Goal: Information Seeking & Learning: Learn about a topic

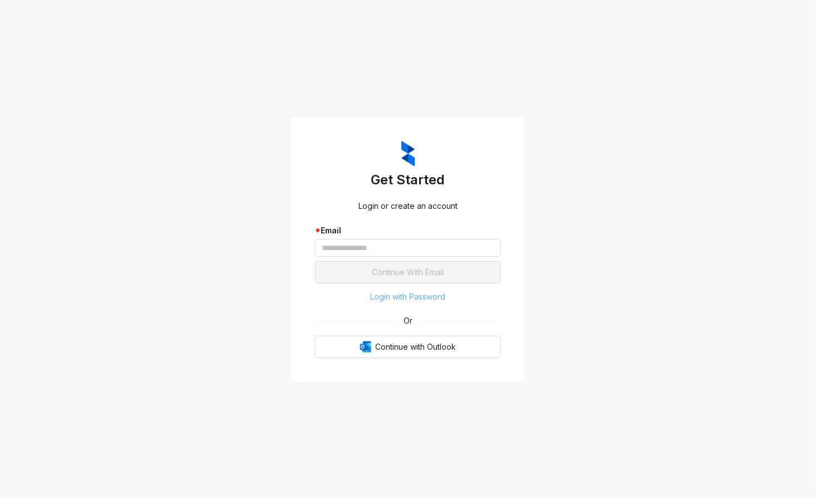
click at [431, 294] on span "Login with Password" at bounding box center [408, 297] width 75 height 12
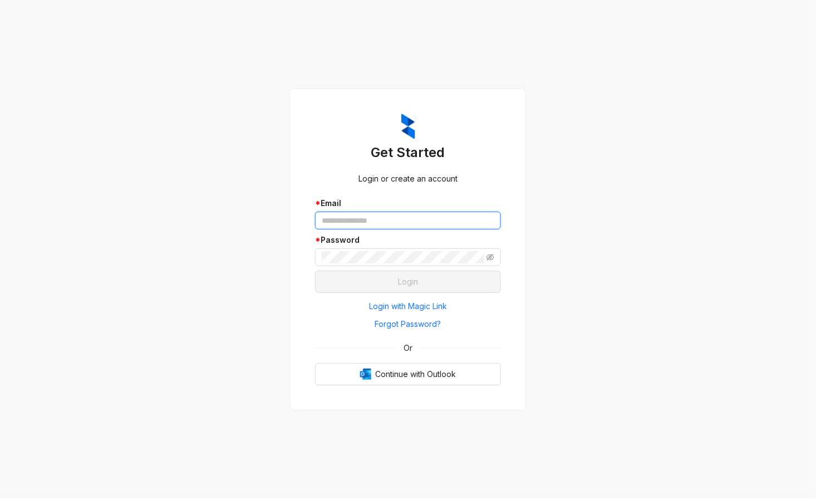
click at [356, 227] on input "text" at bounding box center [408, 221] width 186 height 18
type input "**********"
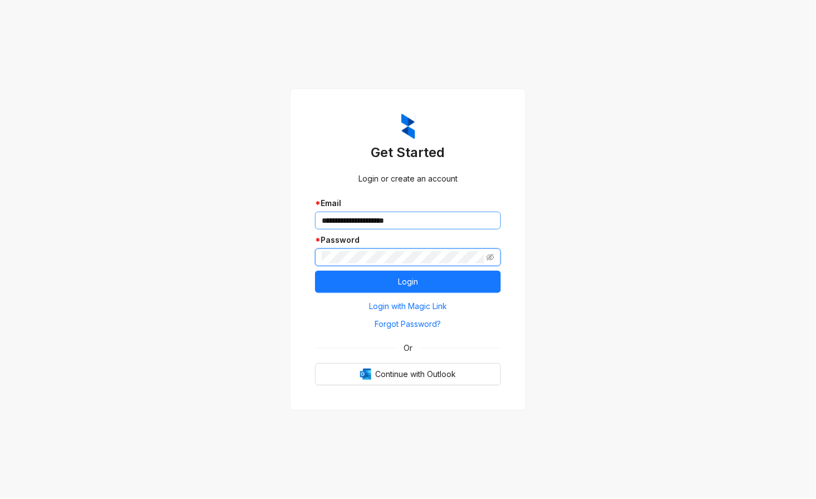
click at [315, 271] on button "Login" at bounding box center [408, 282] width 186 height 22
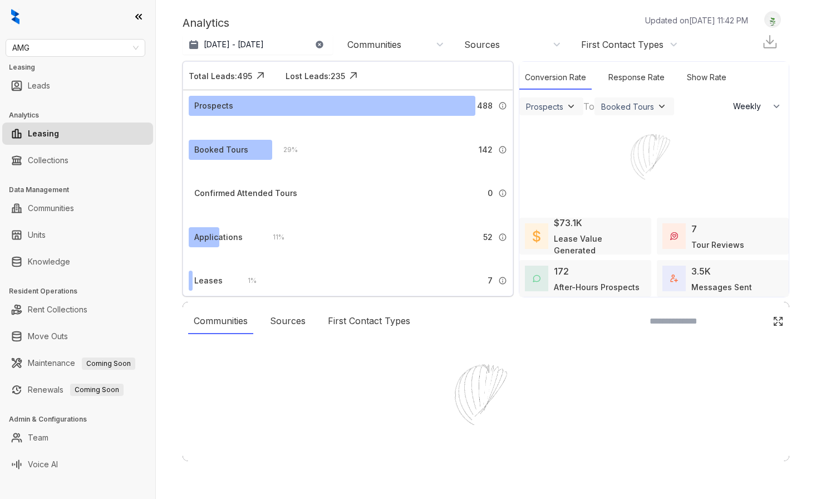
select select "******"
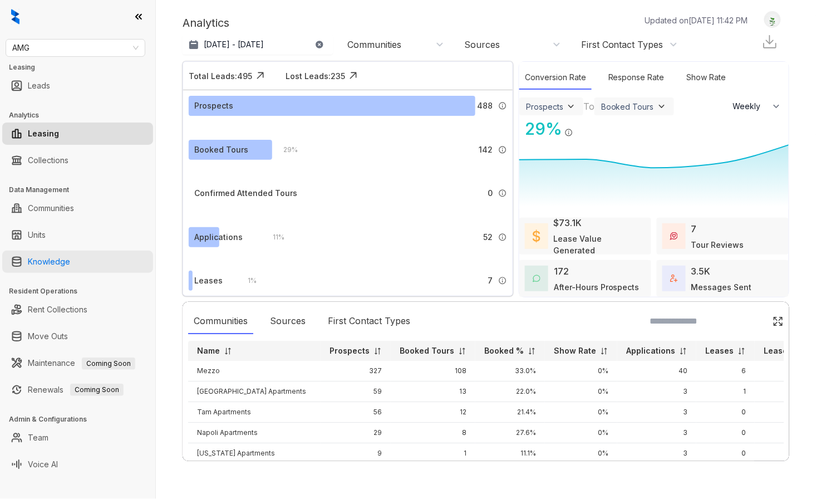
click at [46, 258] on link "Knowledge" at bounding box center [49, 262] width 42 height 22
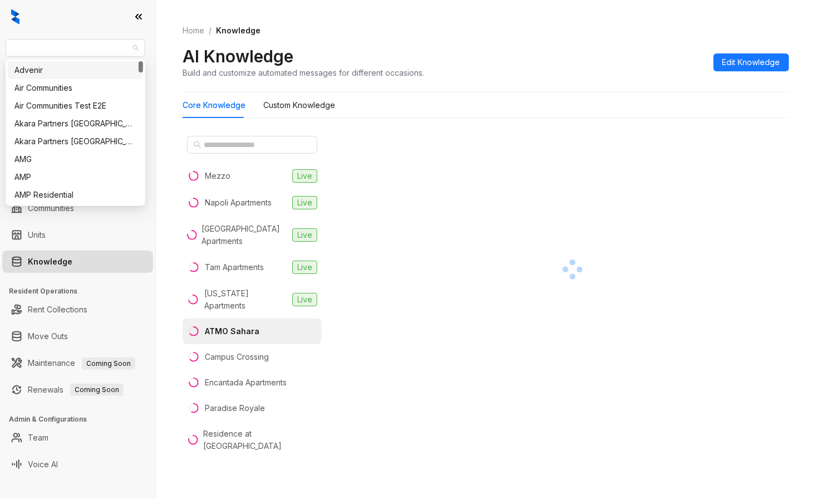
drag, startPoint x: 46, startPoint y: 51, endPoint x: -57, endPoint y: 53, distance: 103.0
click at [0, 53] on html "AMG Leasing Leads Analytics Leasing Collections Data Management Communities Uni…" at bounding box center [408, 249] width 816 height 499
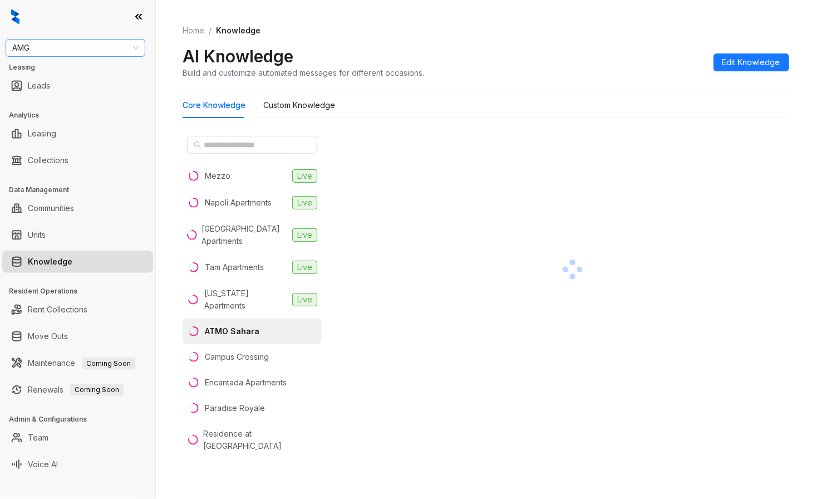
click at [23, 45] on span "AMG" at bounding box center [75, 48] width 126 height 17
type input "**"
click at [51, 86] on div "RR Living" at bounding box center [75, 88] width 122 height 12
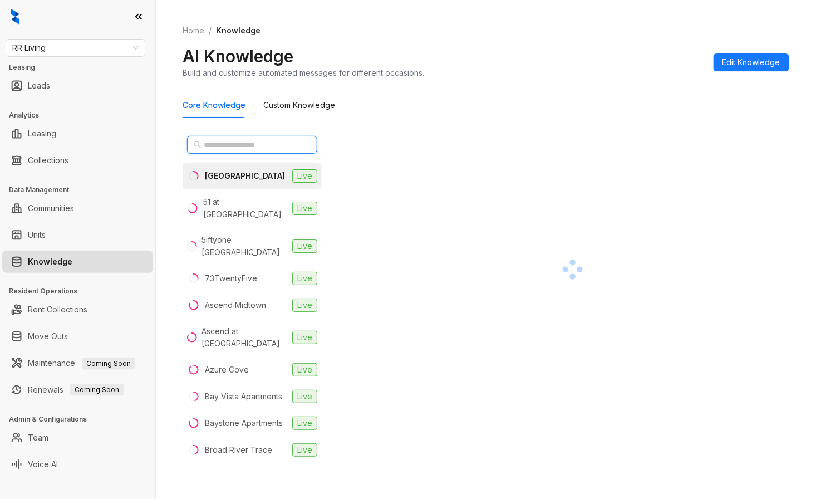
click at [231, 140] on input "text" at bounding box center [253, 145] width 98 height 12
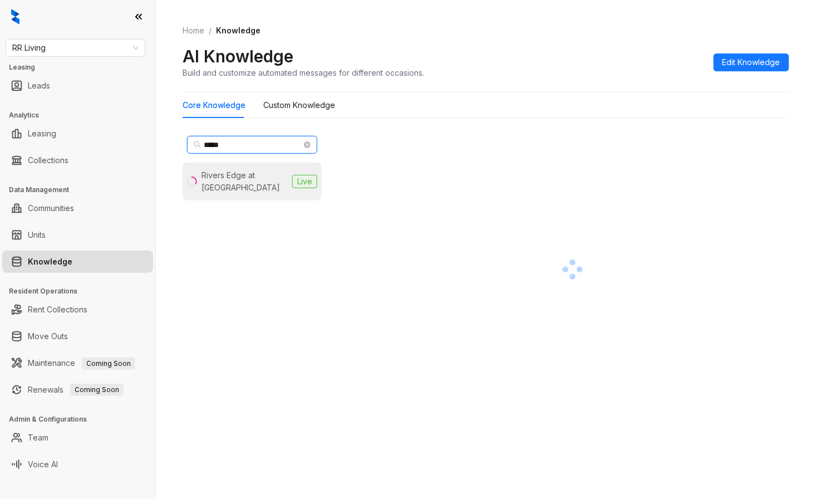
type input "*****"
click at [214, 180] on div "Rivers Edge at Carolina Stadium" at bounding box center [245, 181] width 86 height 25
click at [229, 174] on div "Rivers Edge at Carolina Stadium" at bounding box center [245, 181] width 86 height 25
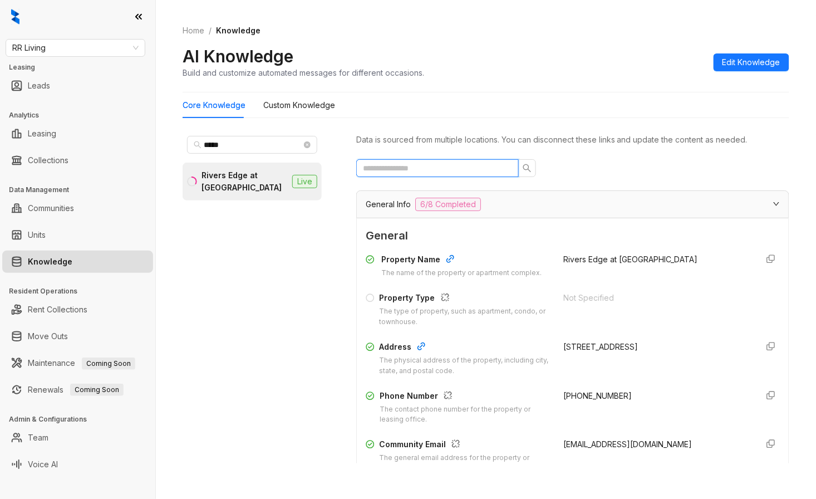
click at [399, 171] on input "text" at bounding box center [433, 168] width 140 height 12
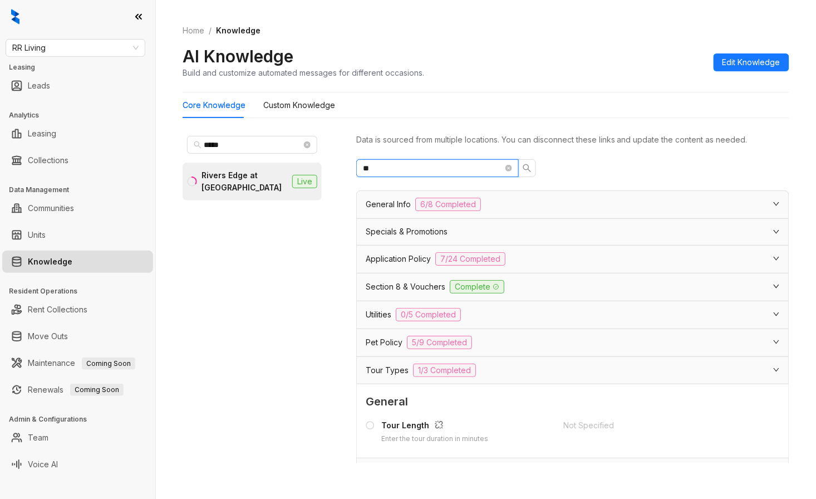
type input "*"
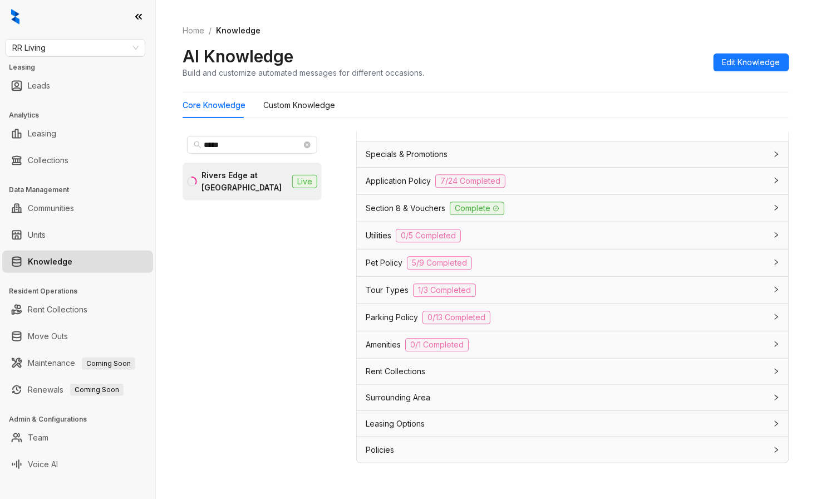
scroll to position [35, 0]
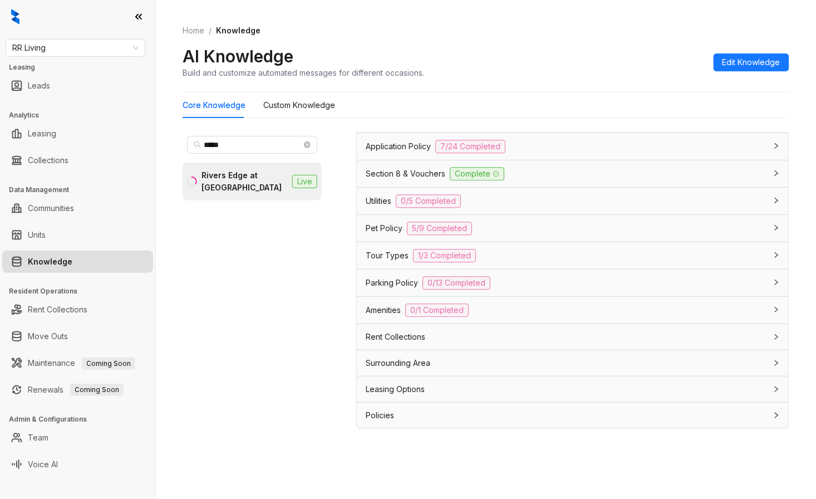
click at [415, 397] on div "Leasing Options" at bounding box center [573, 389] width 432 height 26
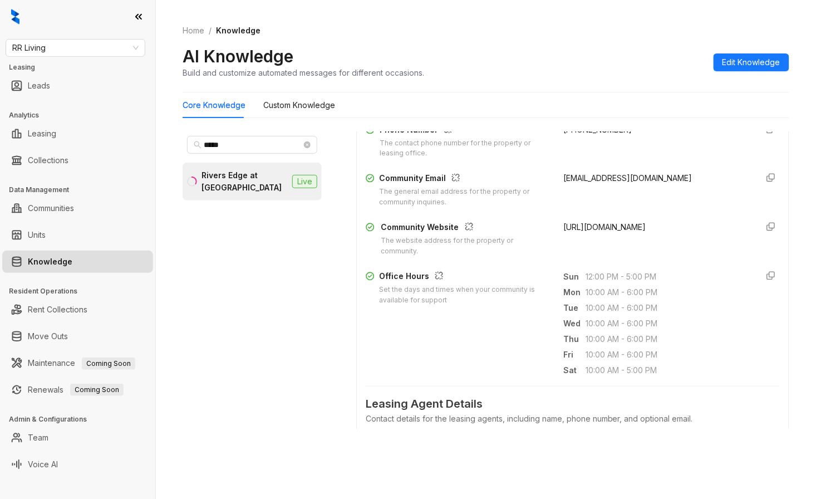
scroll to position [0, 0]
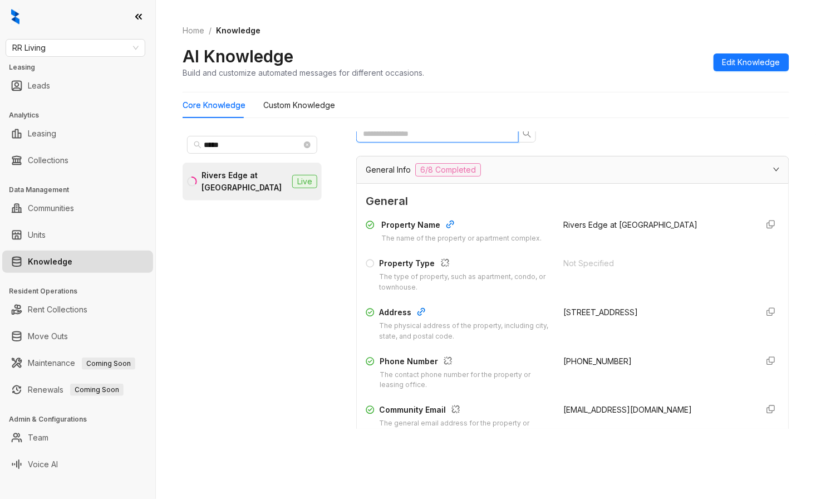
click at [388, 134] on input "text" at bounding box center [433, 134] width 140 height 12
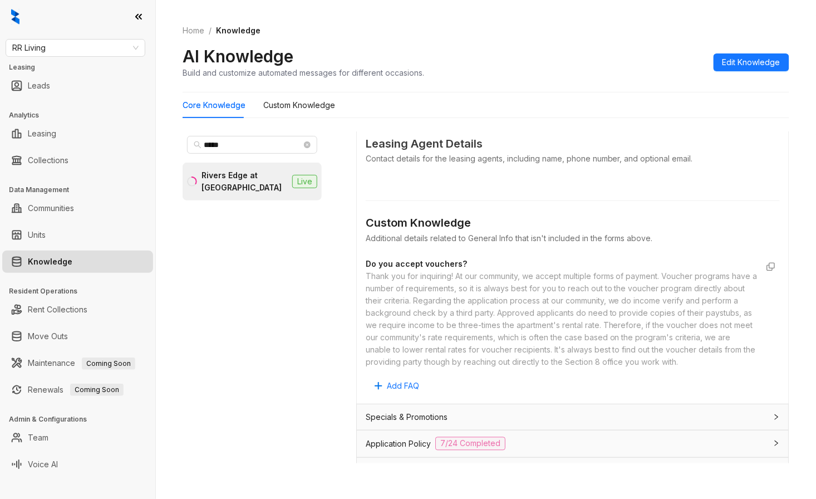
scroll to position [804, 0]
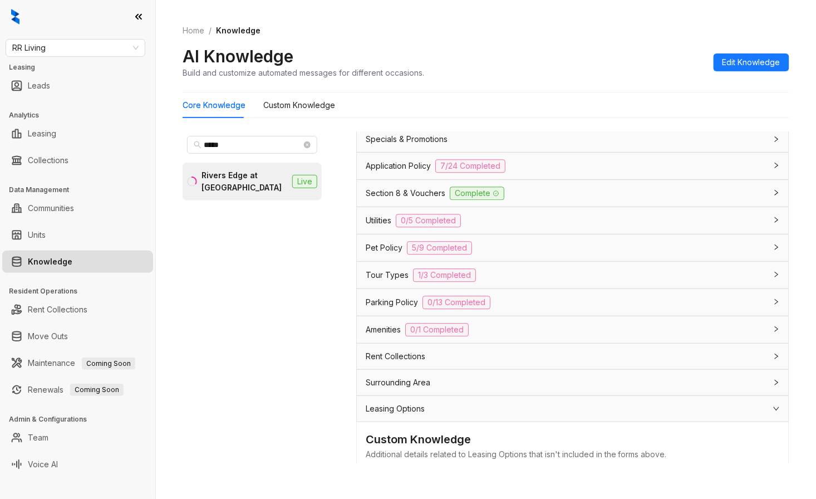
click at [380, 227] on span "Utilities" at bounding box center [379, 220] width 26 height 12
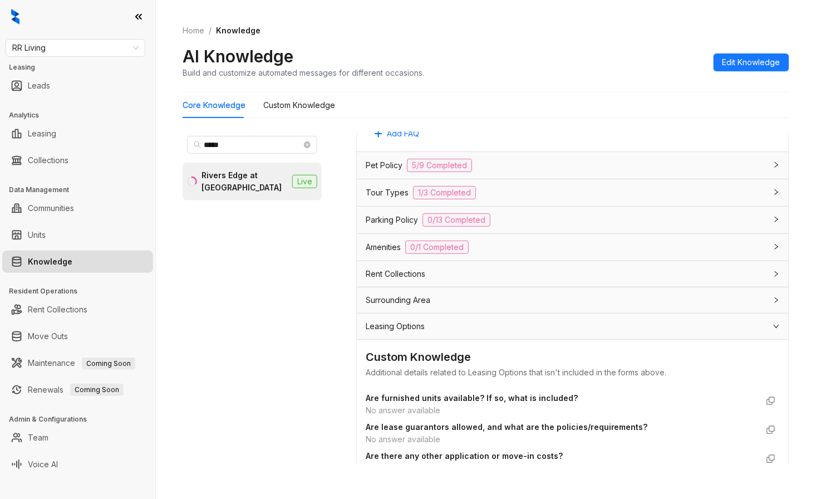
scroll to position [1299, 0]
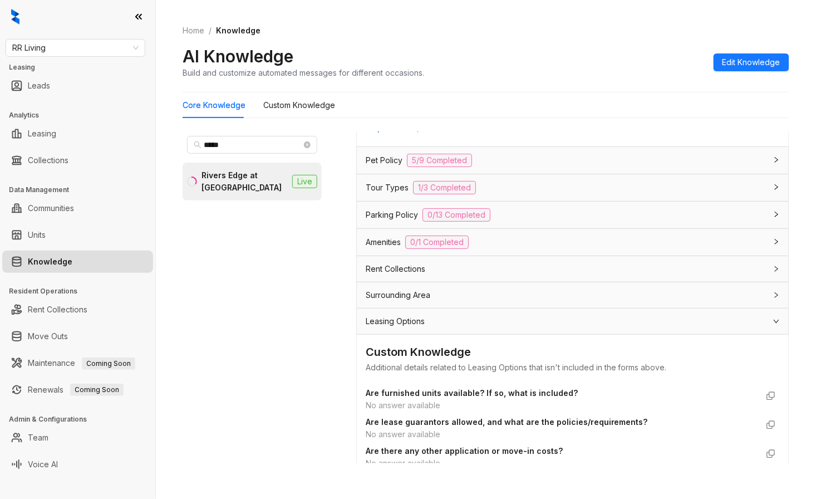
click at [393, 167] on span "Pet Policy" at bounding box center [384, 160] width 37 height 12
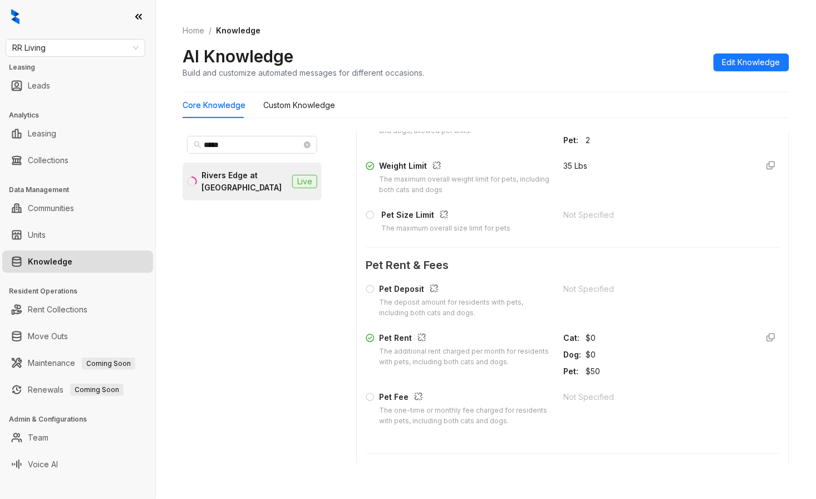
scroll to position [1547, 0]
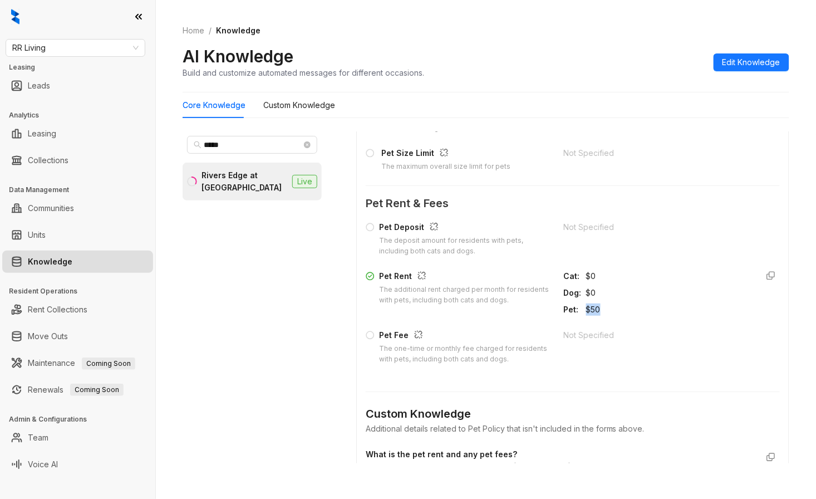
drag, startPoint x: 578, startPoint y: 319, endPoint x: 591, endPoint y: 321, distance: 14.0
click at [591, 316] on div "$50" at bounding box center [667, 310] width 163 height 12
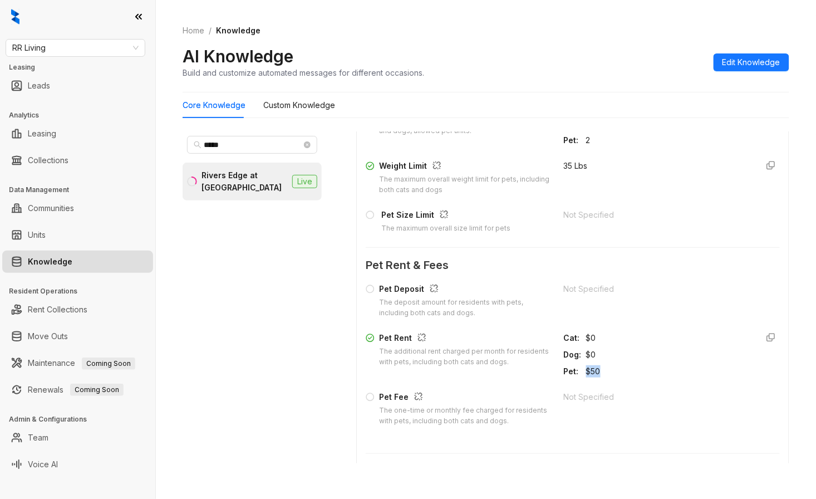
scroll to position [1423, 0]
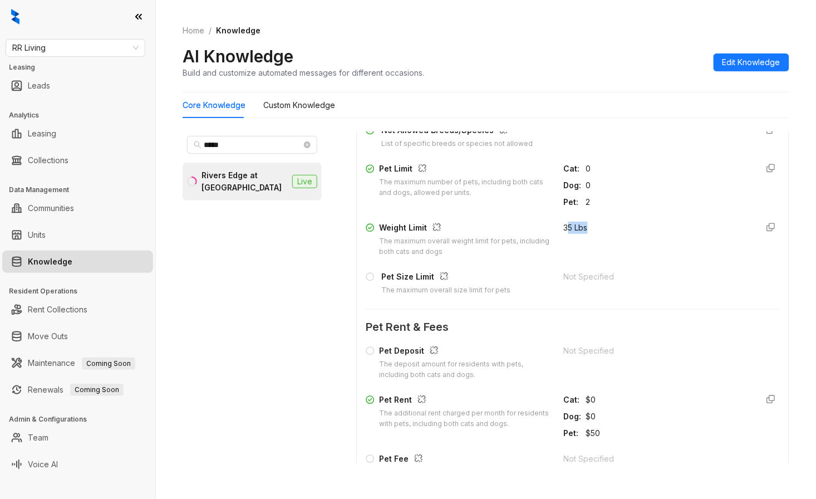
drag, startPoint x: 558, startPoint y: 247, endPoint x: 585, endPoint y: 248, distance: 26.8
click at [585, 248] on div "35 Lbs" at bounding box center [656, 240] width 185 height 36
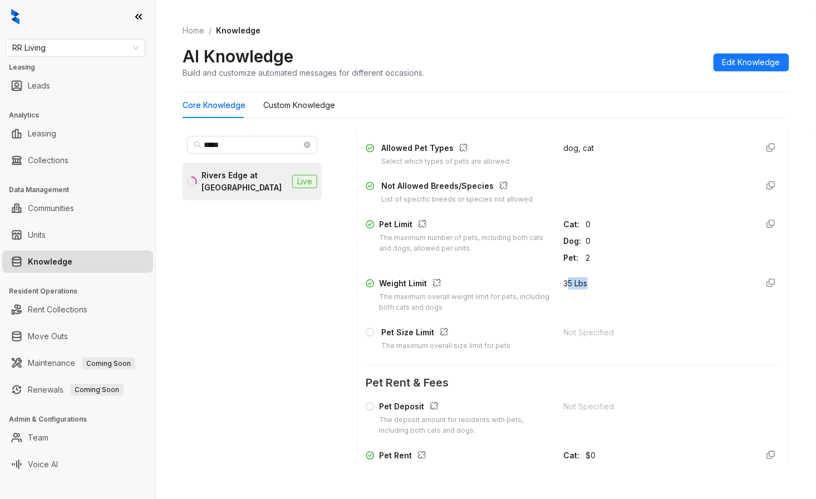
scroll to position [1671, 0]
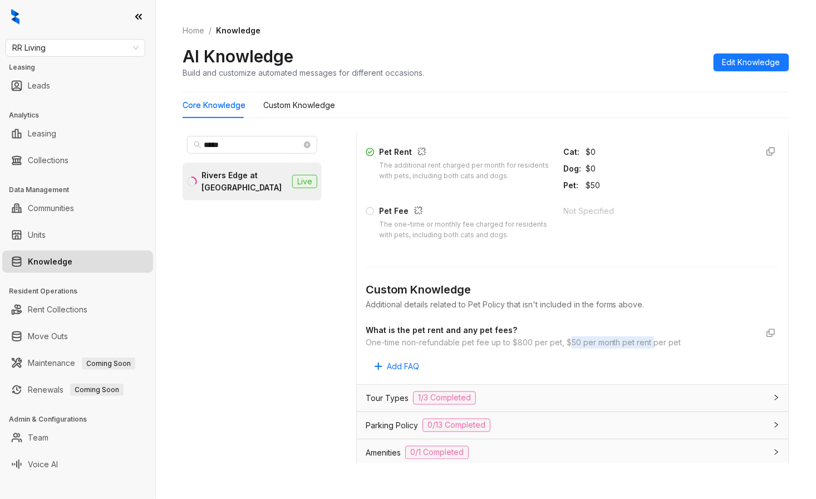
drag, startPoint x: 569, startPoint y: 359, endPoint x: 652, endPoint y: 357, distance: 83.6
click at [652, 349] on div "One-time non-refundable pet fee up to $800 per pet, $50 per month pet rent per …" at bounding box center [562, 342] width 392 height 12
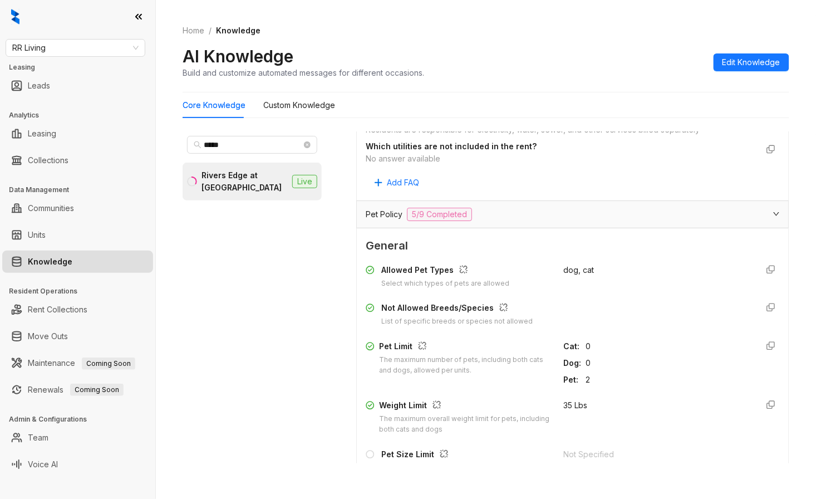
scroll to position [1238, 0]
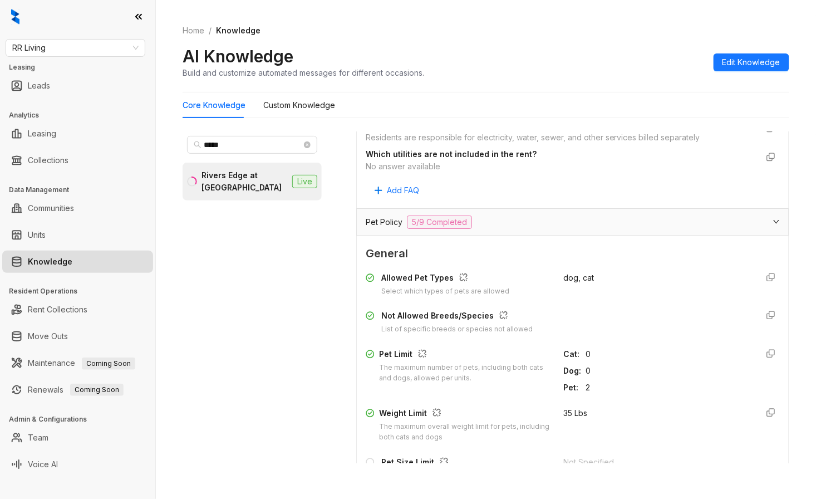
click at [570, 32] on ol "Home / Knowledge" at bounding box center [486, 31] width 607 height 12
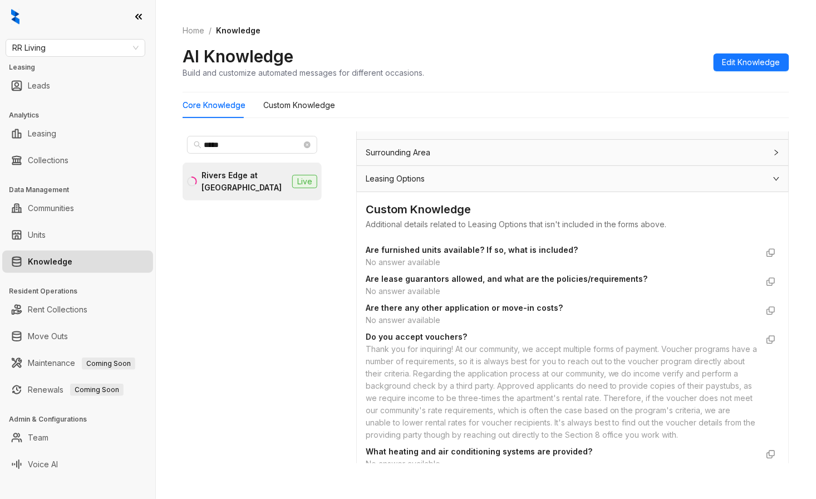
scroll to position [2228, 0]
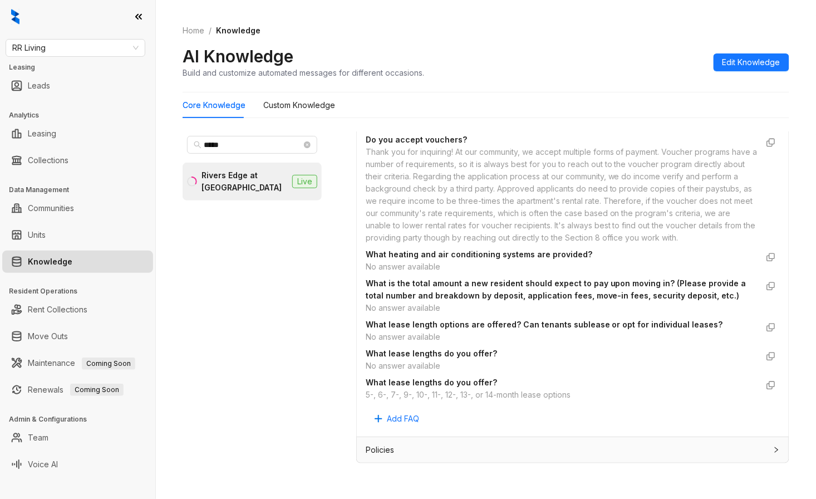
click at [366, 413] on div "Custom Knowledge Additional details related to Leasing Options that isn't inclu…" at bounding box center [573, 216] width 432 height 442
drag, startPoint x: 366, startPoint y: 413, endPoint x: 375, endPoint y: 413, distance: 8.4
click at [375, 401] on div "5-, 6-, 7-, 9-, 10-, 11-, 12-, 13-, or 14-month lease options" at bounding box center [562, 395] width 392 height 12
click at [253, 447] on div "***** Rivers Edge at Carolina Stadium Live" at bounding box center [252, 297] width 139 height 332
click at [229, 449] on div "***** Rivers Edge at Carolina Stadium Live" at bounding box center [252, 297] width 139 height 332
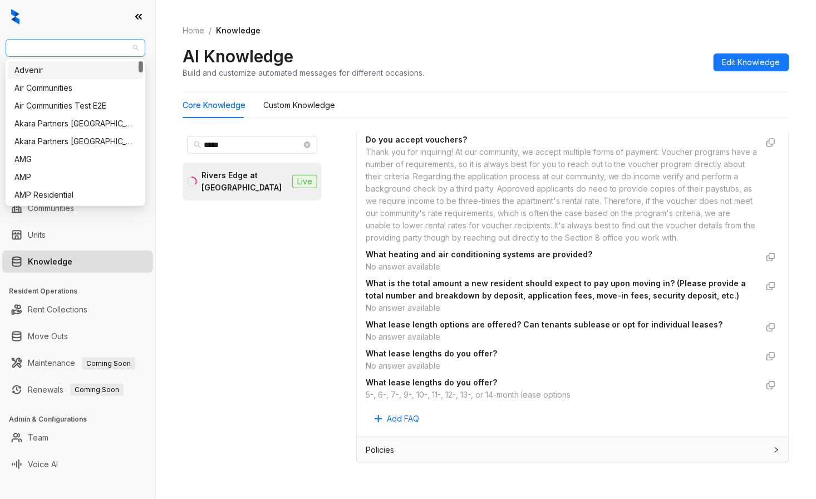
click at [51, 51] on span "RR Living" at bounding box center [75, 48] width 126 height 17
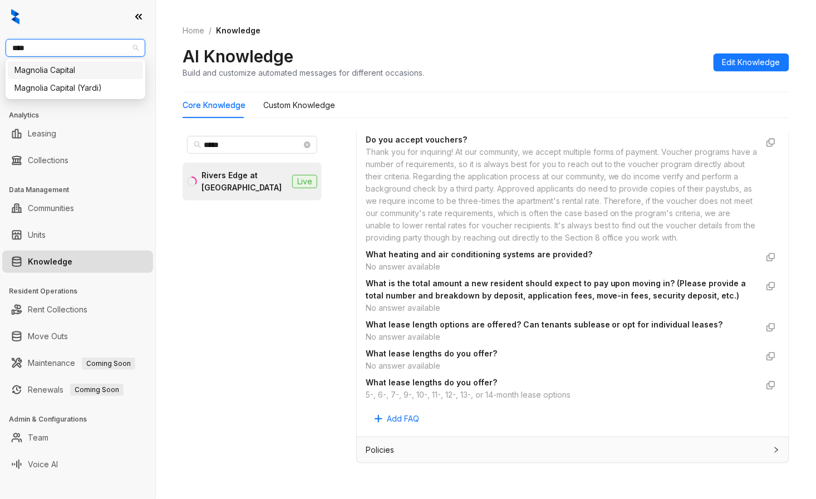
type input "*****"
click at [43, 68] on div "Magnolia Capital" at bounding box center [75, 70] width 122 height 12
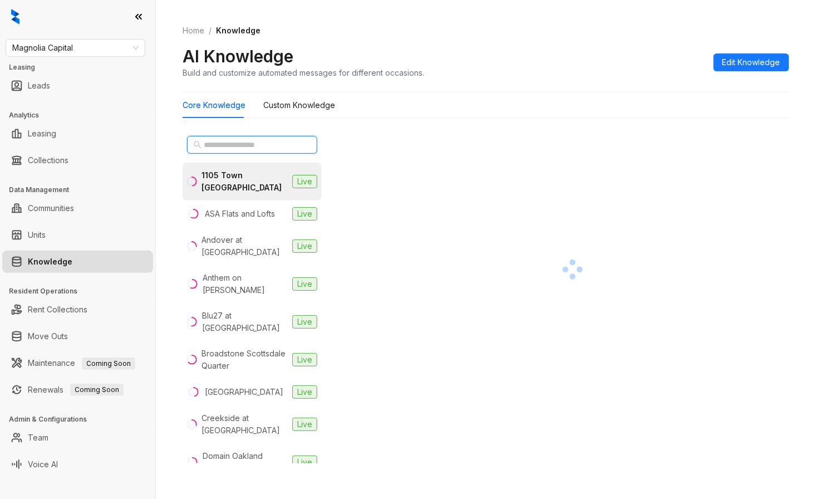
click at [226, 143] on input "text" at bounding box center [253, 145] width 98 height 12
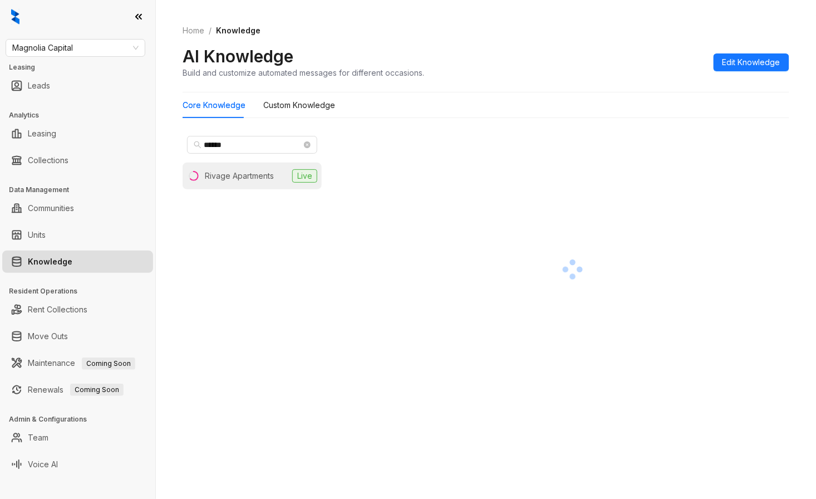
click at [228, 177] on div "Rivage Apartments" at bounding box center [239, 176] width 69 height 12
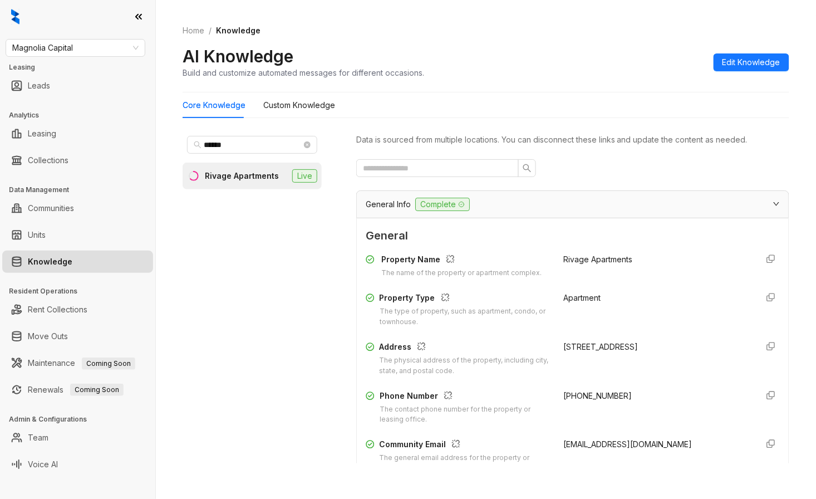
click at [301, 437] on div "****** Rivage Apartments Live" at bounding box center [252, 297] width 139 height 332
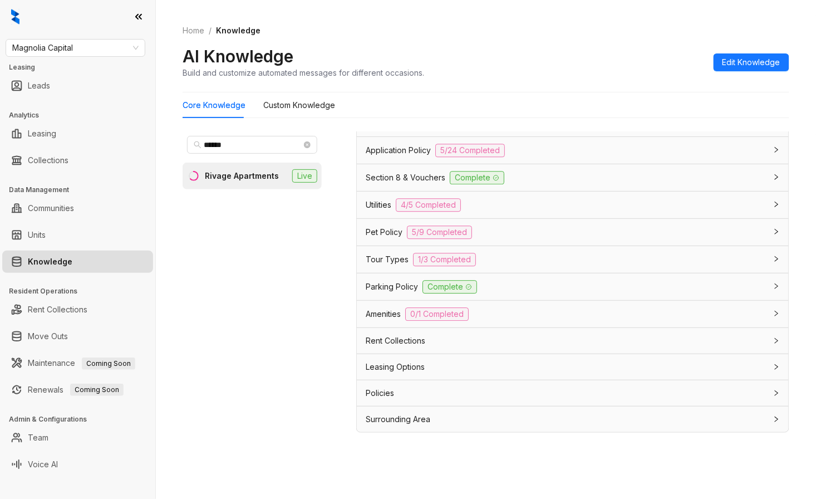
scroll to position [35, 0]
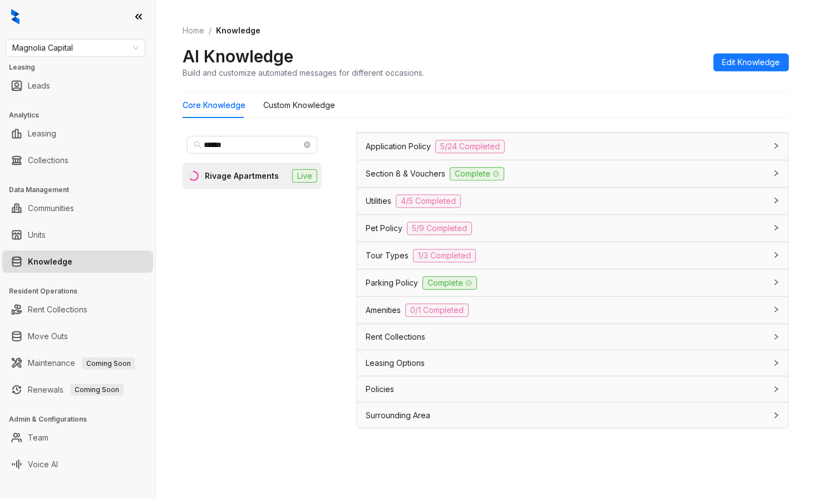
click at [388, 466] on div "Data is sourced from multiple locations. You can disconnect these links and upd…" at bounding box center [572, 301] width 433 height 341
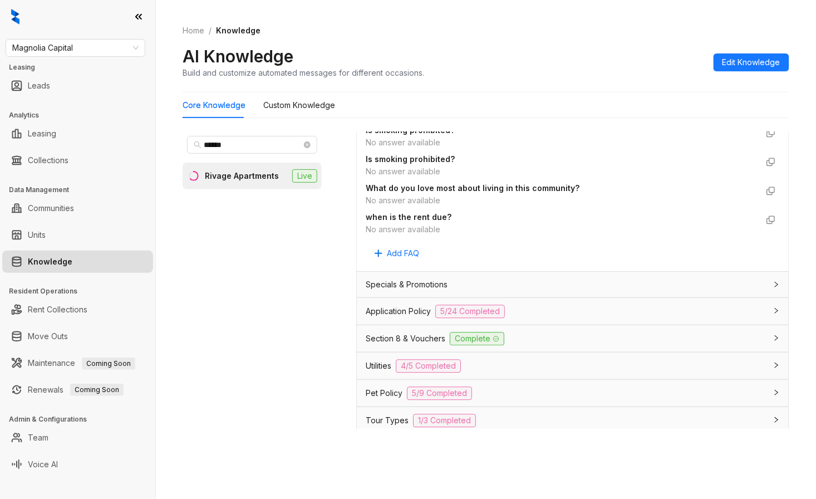
scroll to position [708, 0]
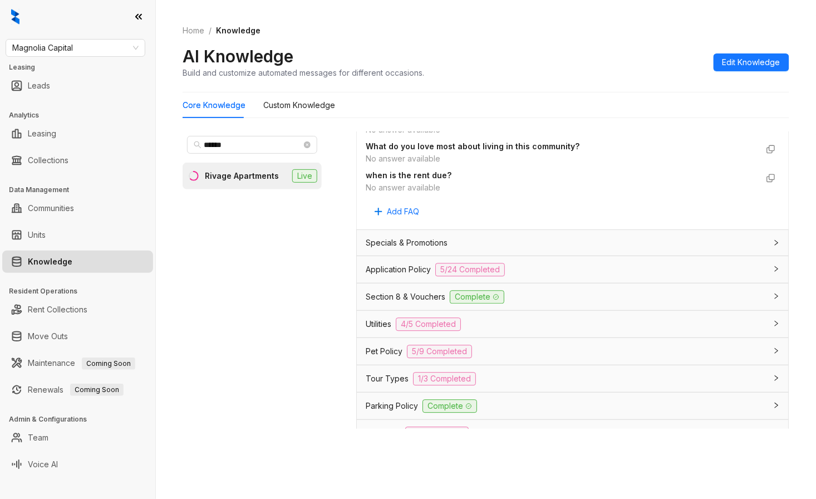
click at [390, 322] on span "Utilities" at bounding box center [379, 324] width 26 height 12
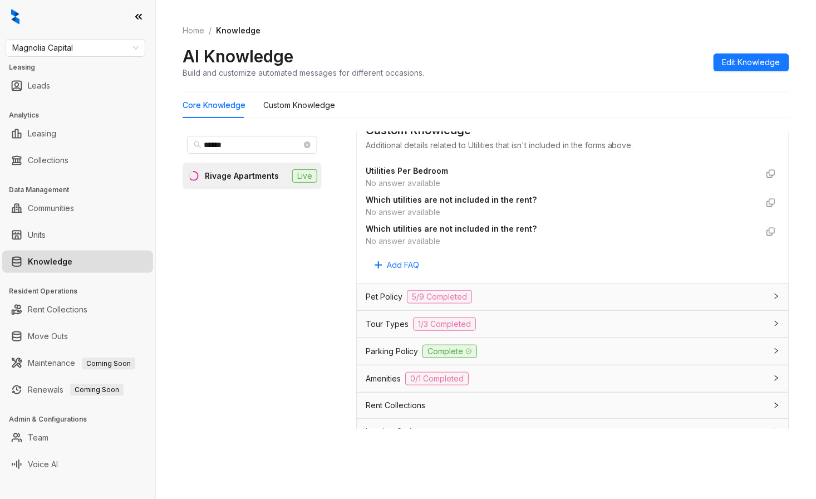
scroll to position [1422, 0]
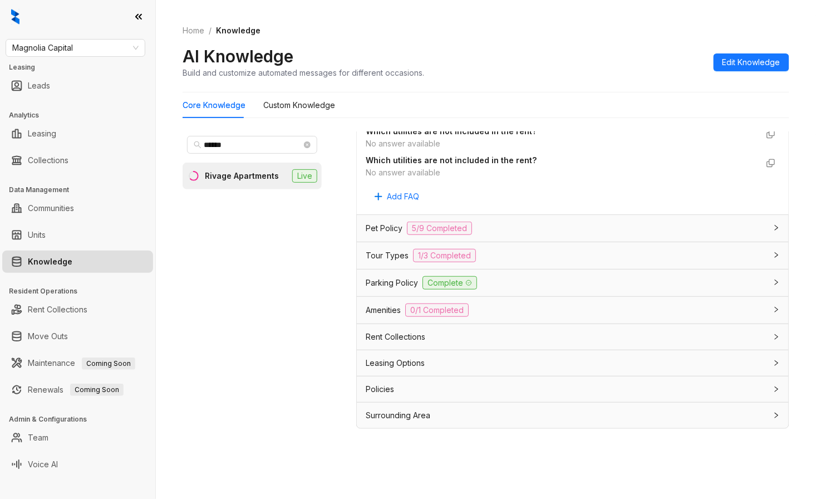
click at [374, 255] on span "Tour Types" at bounding box center [387, 256] width 43 height 12
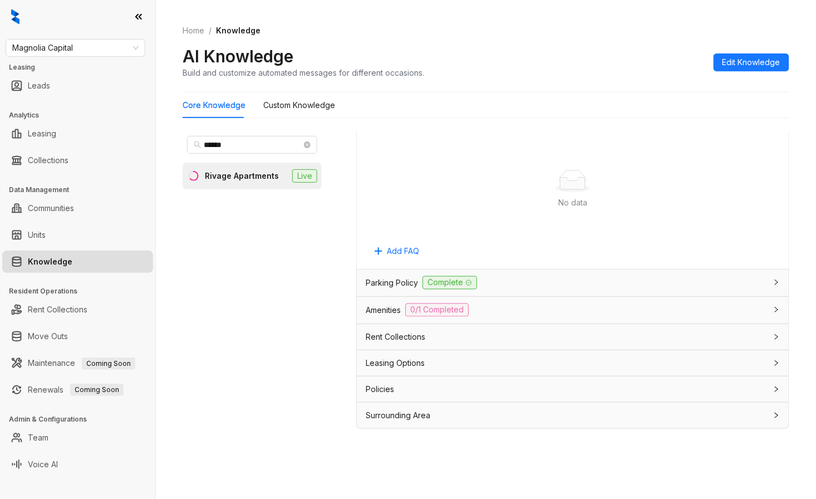
scroll to position [1767, 0]
click at [396, 284] on span "Parking Policy" at bounding box center [392, 283] width 52 height 12
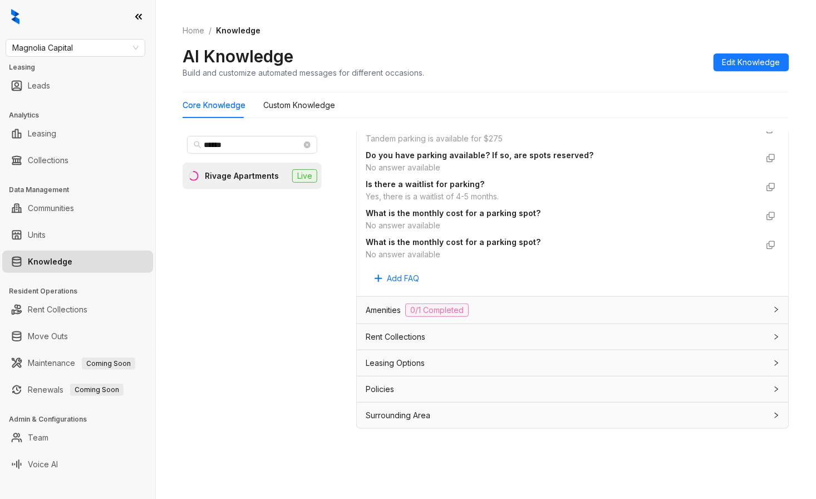
scroll to position [2593, 0]
click at [397, 363] on span "Leasing Options" at bounding box center [395, 363] width 59 height 12
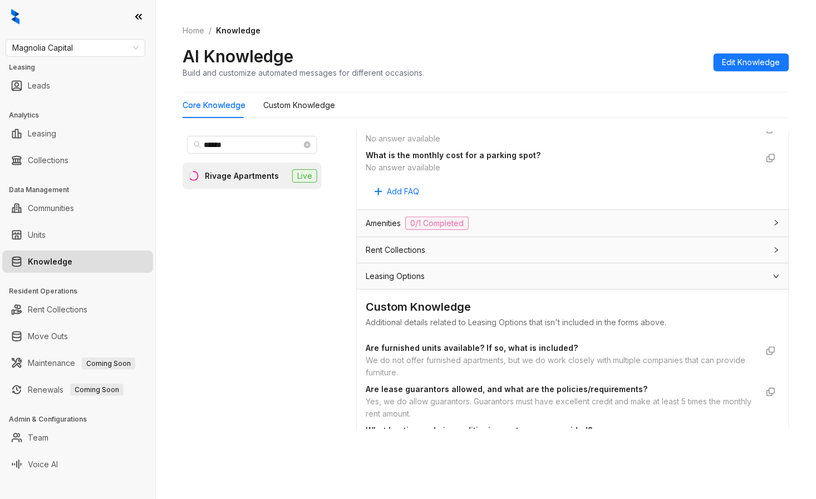
scroll to position [2631, 0]
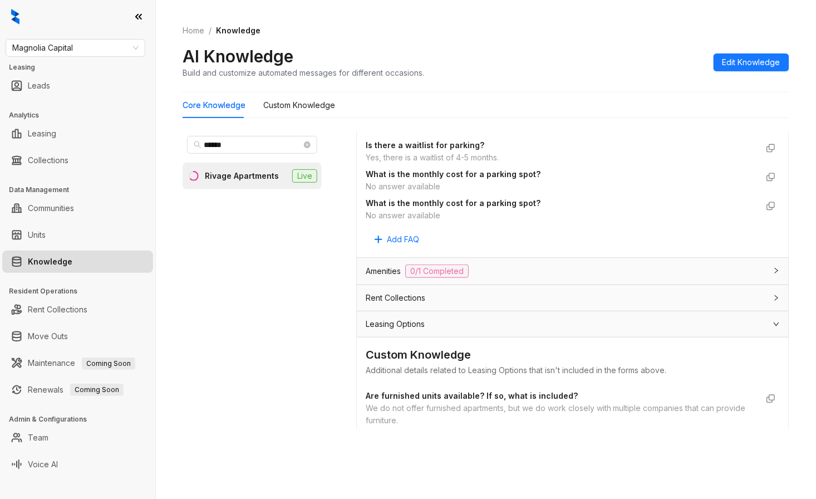
click at [386, 266] on span "Amenities" at bounding box center [383, 271] width 35 height 12
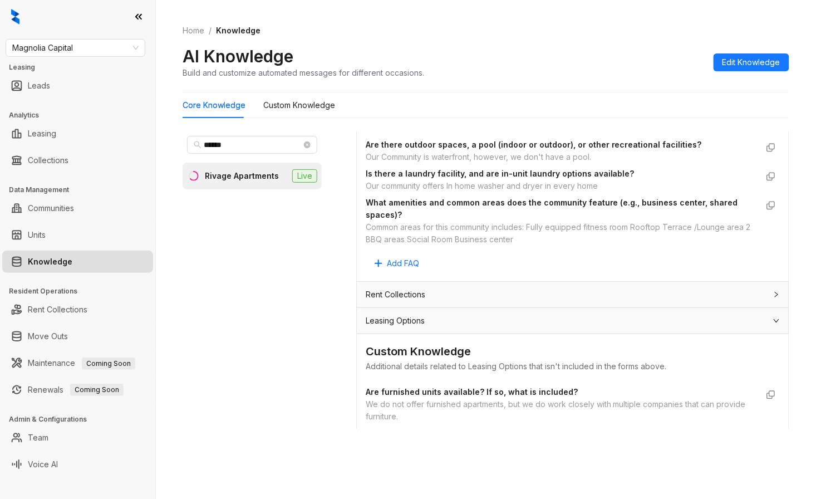
scroll to position [2941, 0]
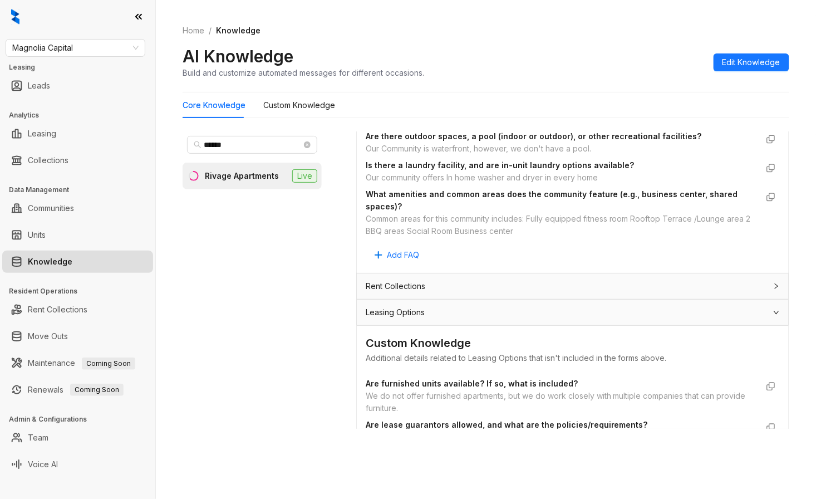
click at [447, 311] on div "Leasing Options" at bounding box center [566, 312] width 401 height 12
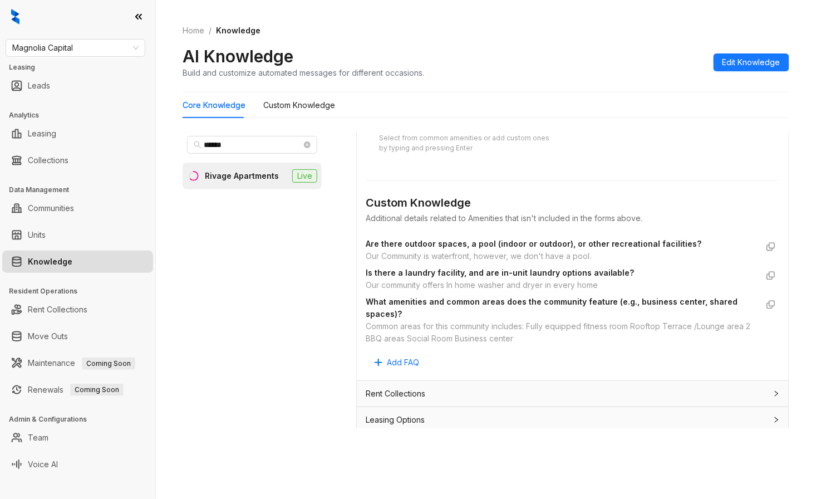
scroll to position [2828, 0]
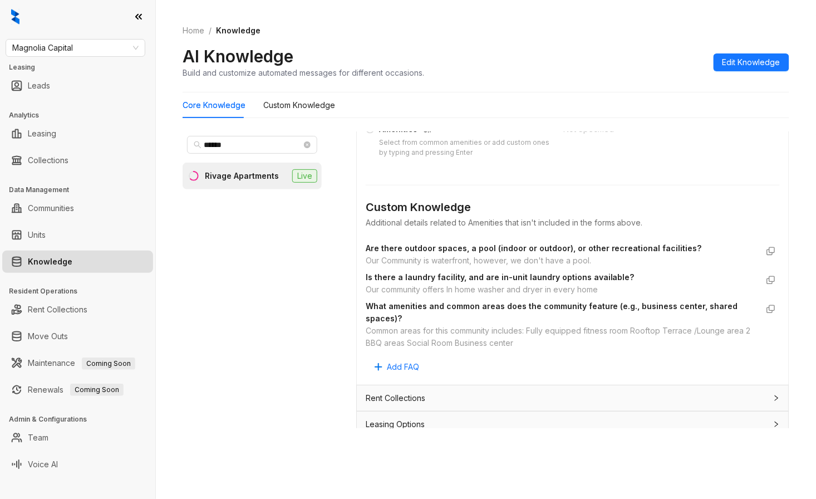
click at [624, 458] on div "Data is sourced from multiple locations. You can disconnect these links and upd…" at bounding box center [572, 301] width 433 height 341
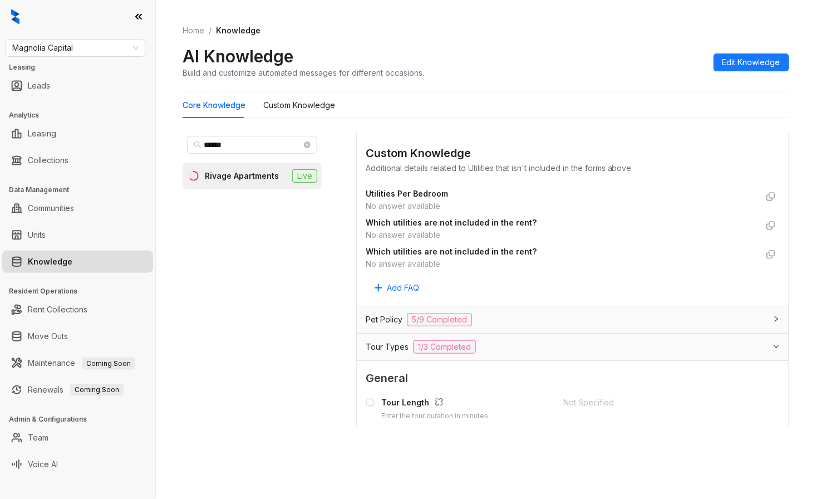
scroll to position [1529, 0]
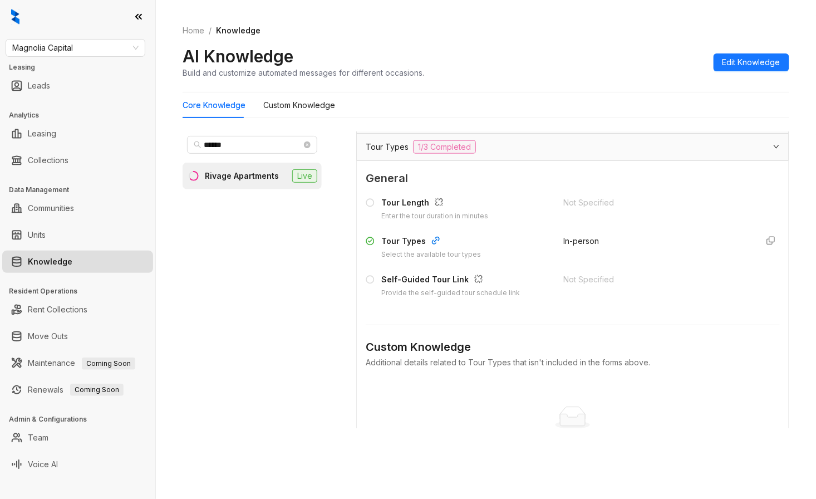
click at [379, 149] on span "Tour Types" at bounding box center [387, 147] width 43 height 12
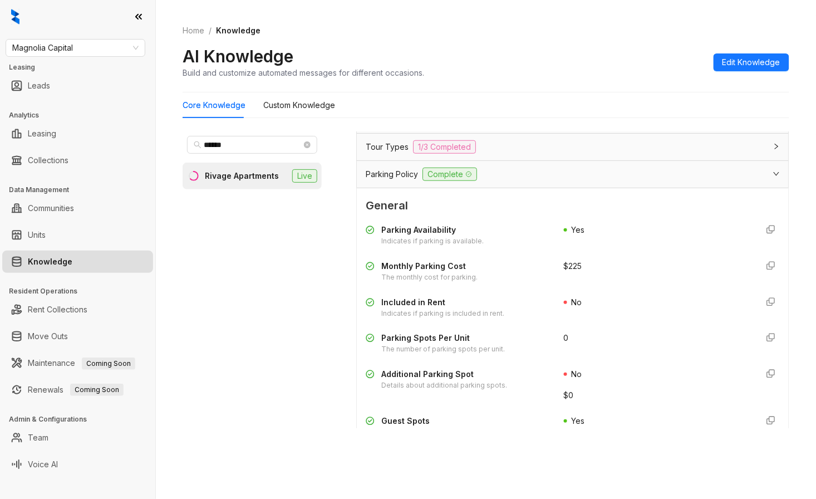
click at [391, 175] on span "Parking Policy" at bounding box center [392, 174] width 52 height 12
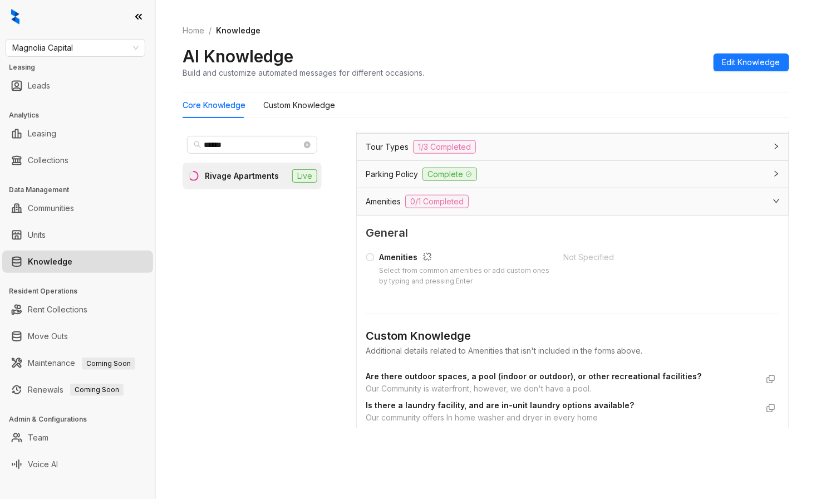
click at [396, 197] on span "Amenities" at bounding box center [383, 201] width 35 height 12
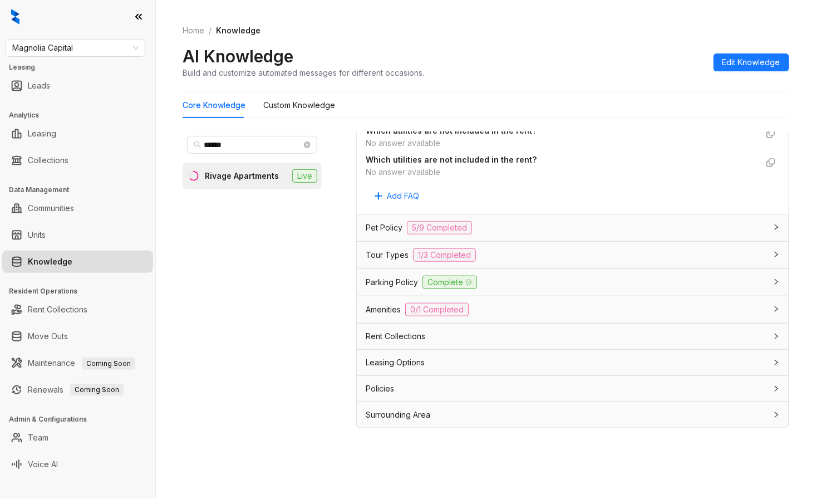
scroll to position [1422, 0]
click at [432, 369] on div "Leasing Options" at bounding box center [573, 363] width 432 height 26
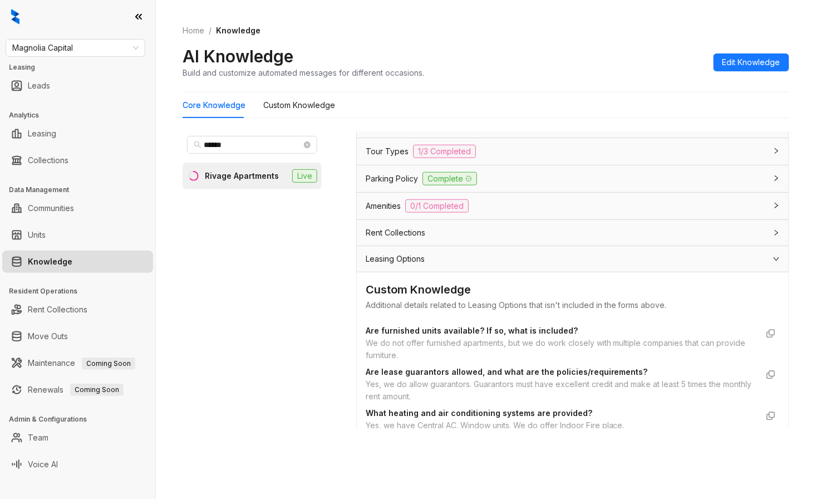
scroll to position [1546, 0]
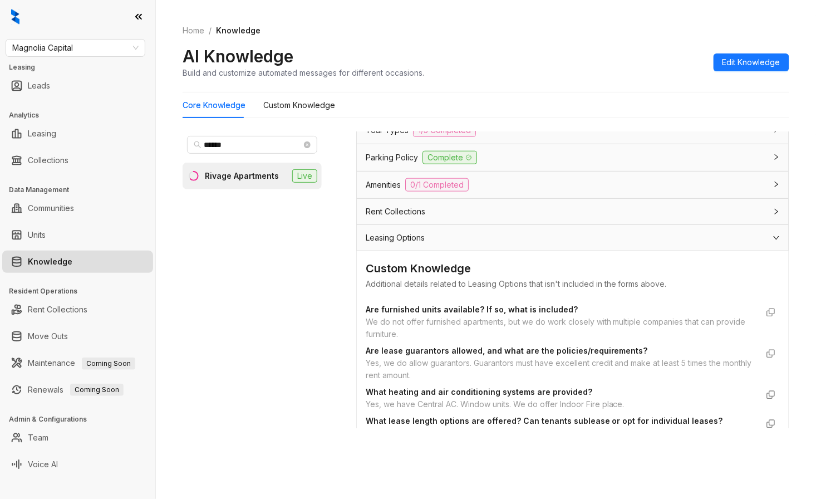
click at [296, 440] on div "****** Rivage Apartments Live" at bounding box center [252, 297] width 139 height 332
click at [432, 462] on div "Data is sourced from multiple locations. You can disconnect these links and upd…" at bounding box center [572, 301] width 433 height 341
drag, startPoint x: 243, startPoint y: 145, endPoint x: 148, endPoint y: 134, distance: 95.3
click at [148, 134] on div "Magnolia Capital Leasing Leads Analytics Leasing Collections Data Management Co…" at bounding box center [408, 249] width 816 height 499
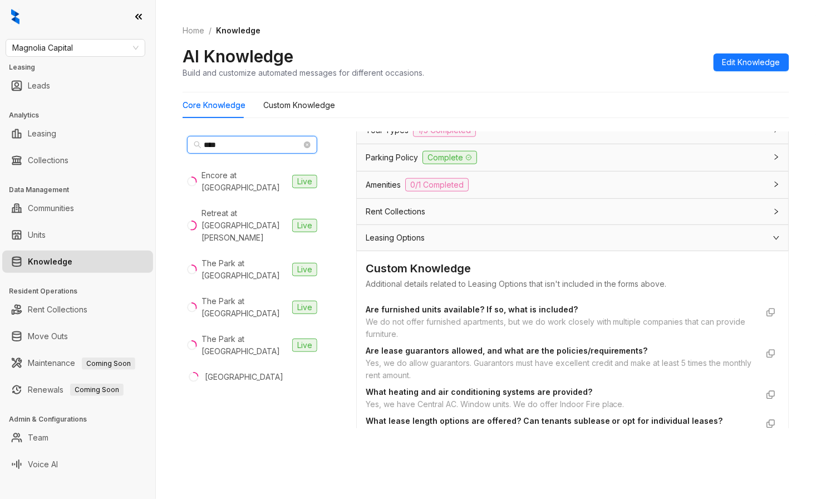
type input "****"
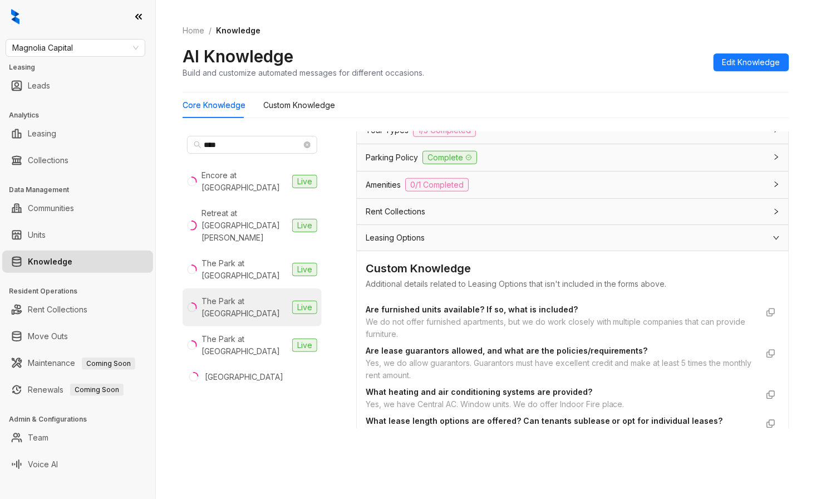
click at [255, 295] on div "The Park at [GEOGRAPHIC_DATA]" at bounding box center [245, 307] width 86 height 25
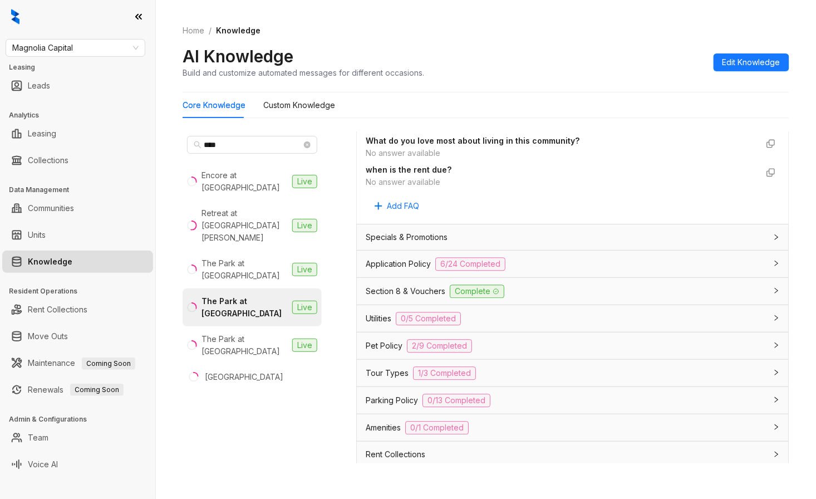
scroll to position [742, 0]
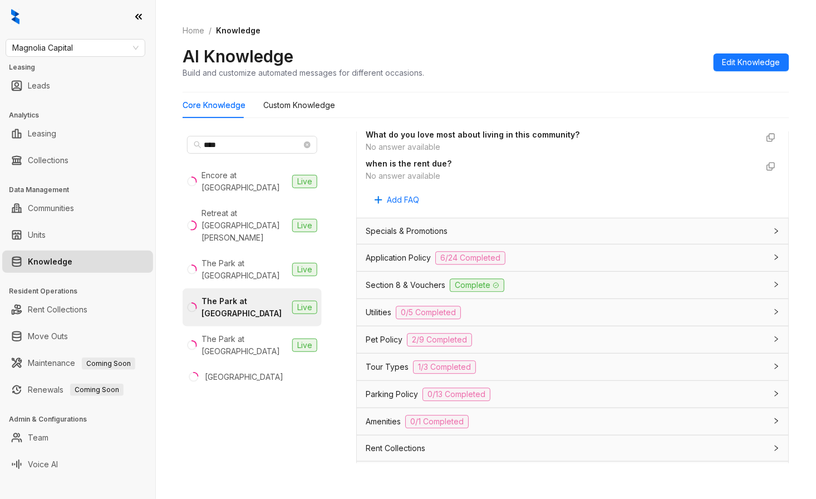
click at [376, 310] on span "Utilities" at bounding box center [379, 312] width 26 height 12
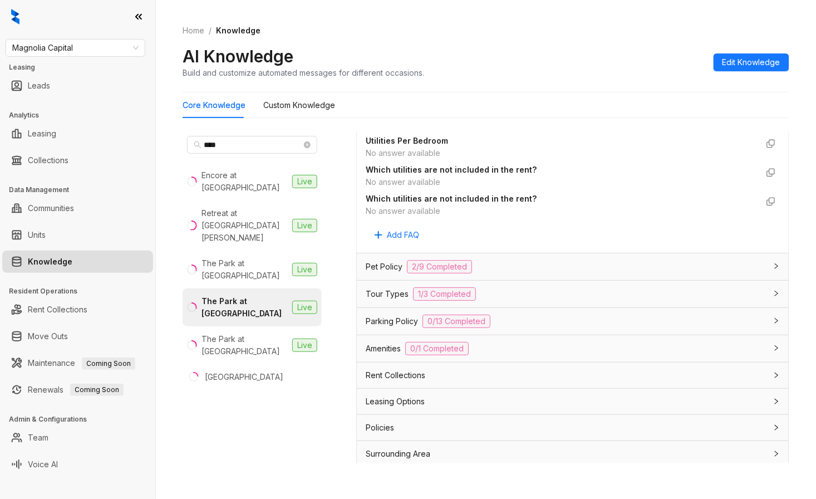
scroll to position [1216, 0]
